Goal: Information Seeking & Learning: Find specific page/section

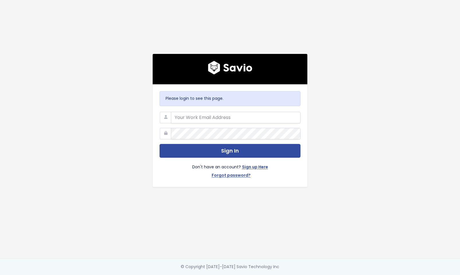
type input "keith@segmetrics.io"
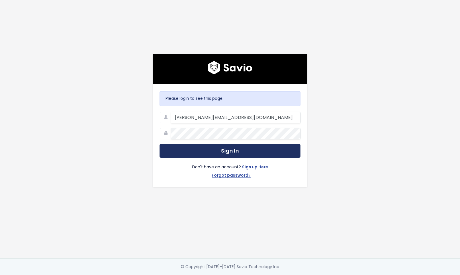
click at [208, 150] on button "Sign In" at bounding box center [230, 151] width 141 height 14
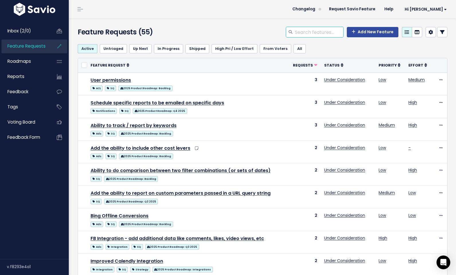
click at [300, 33] on input "search" at bounding box center [318, 32] width 49 height 10
type input "pixel"
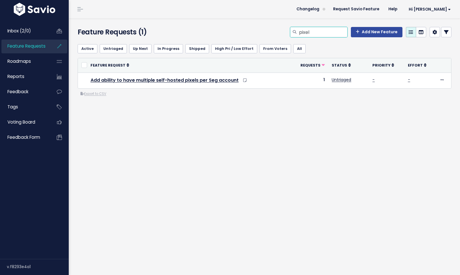
click at [310, 34] on input "pixel" at bounding box center [322, 32] width 49 height 10
type input "conversion]"
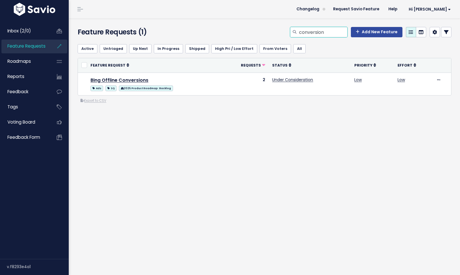
click at [306, 32] on input "conversion" at bounding box center [322, 32] width 49 height 10
type input "offline"
click at [310, 34] on input "offline" at bounding box center [322, 32] width 49 height 10
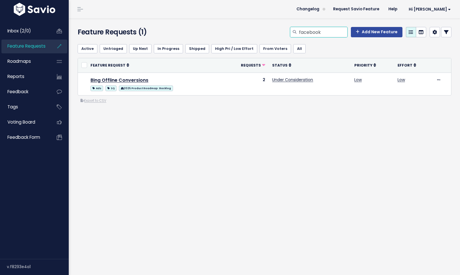
type input "facebook"
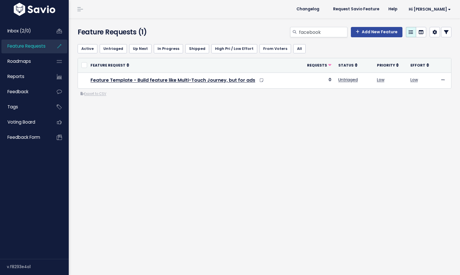
click at [214, 148] on div "Feature Requests (1) facebook Add New Feature Active Untriaged Up Next In Progr…" at bounding box center [264, 146] width 391 height 256
click at [176, 162] on div "Feature Requests (1) facebook Add New Feature Active Untriaged Up Next In Progr…" at bounding box center [264, 146] width 391 height 256
